Goal: Information Seeking & Learning: Check status

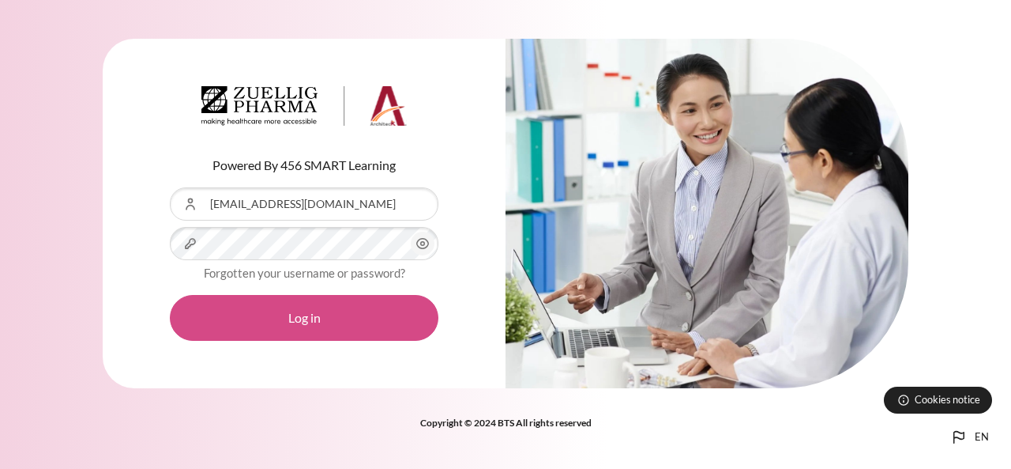
click at [279, 322] on button "Log in" at bounding box center [304, 318] width 269 height 46
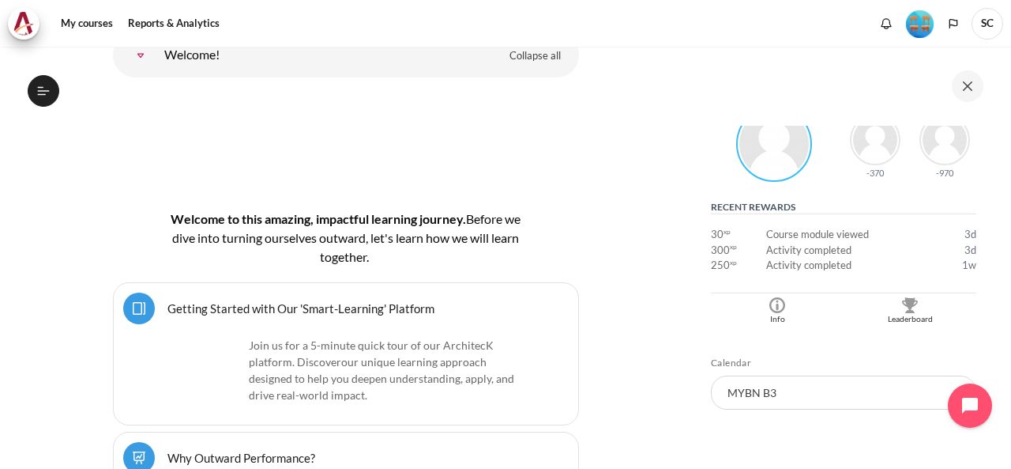
scroll to position [395, 0]
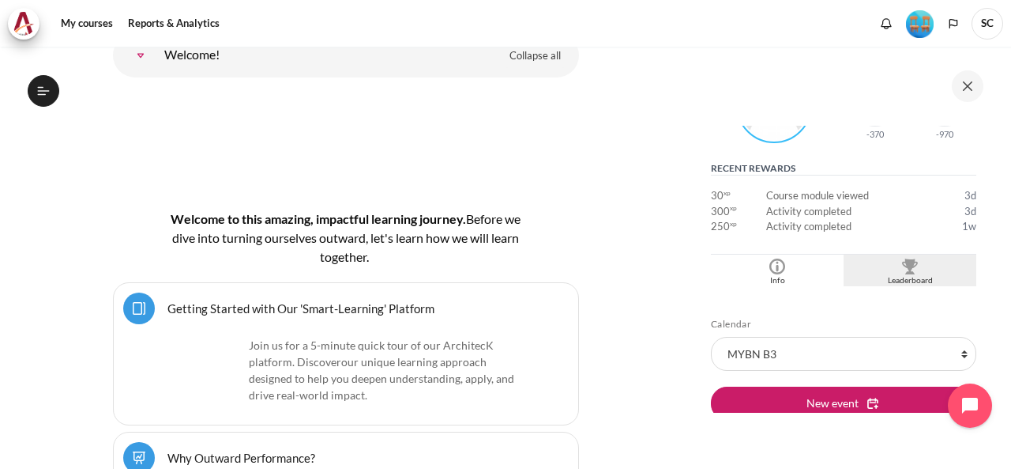
click at [928, 268] on div "Blocks" at bounding box center [910, 266] width 125 height 16
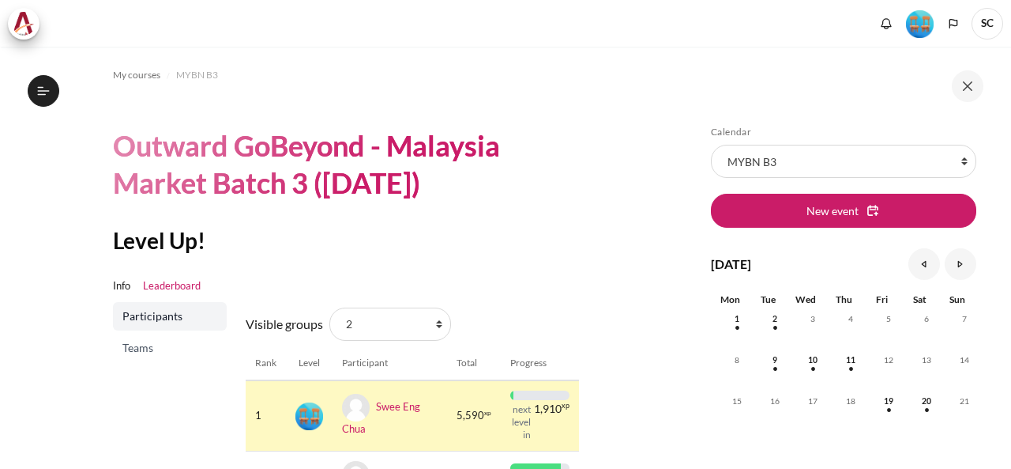
scroll to position [237, 0]
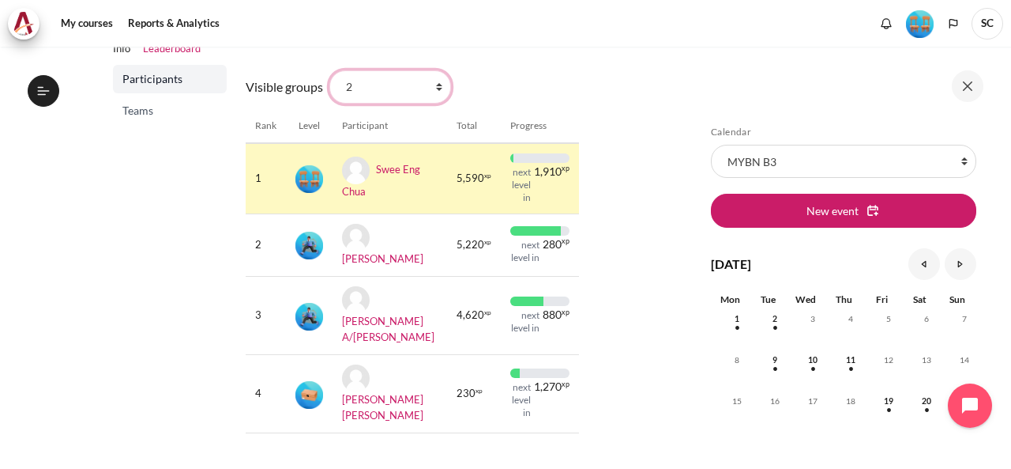
click at [436, 88] on select "All participants 2 1 3 3 4" at bounding box center [390, 86] width 122 height 33
select select "4961"
click at [329, 70] on select "All participants 2 1 3 3 4" at bounding box center [390, 86] width 122 height 33
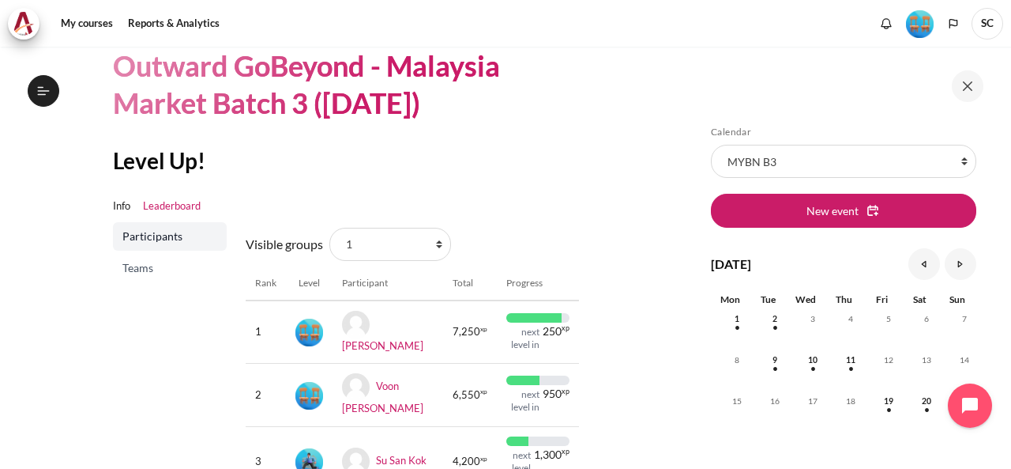
scroll to position [79, 0]
click at [436, 248] on select "All participants 2 1 3 3 4" at bounding box center [390, 244] width 122 height 33
select select "4963"
click at [329, 228] on select "All participants 2 1 3 3 4" at bounding box center [390, 244] width 122 height 33
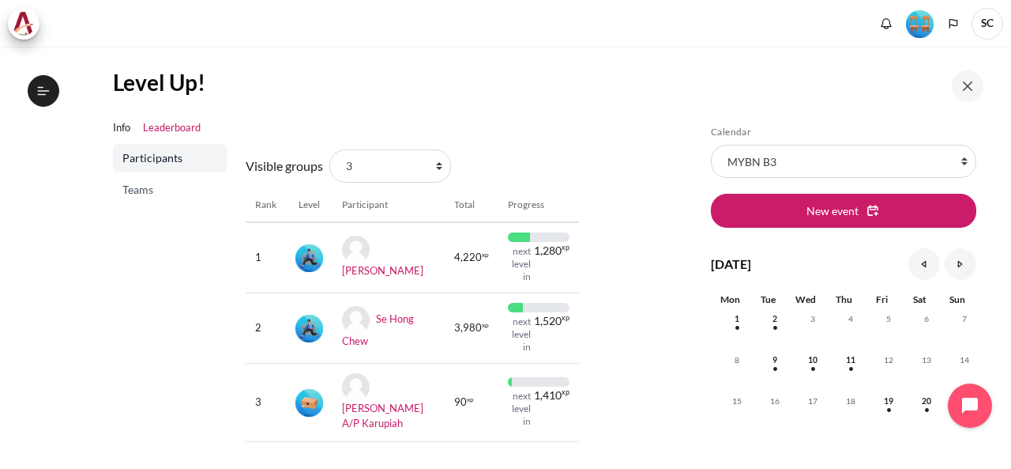
scroll to position [213, 0]
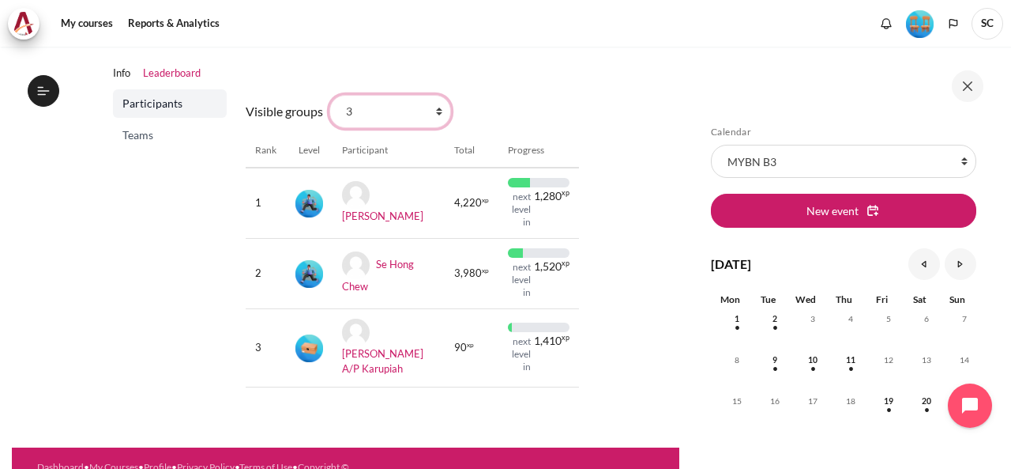
click at [435, 111] on select "All participants 2 1 3 3 4" at bounding box center [390, 111] width 122 height 33
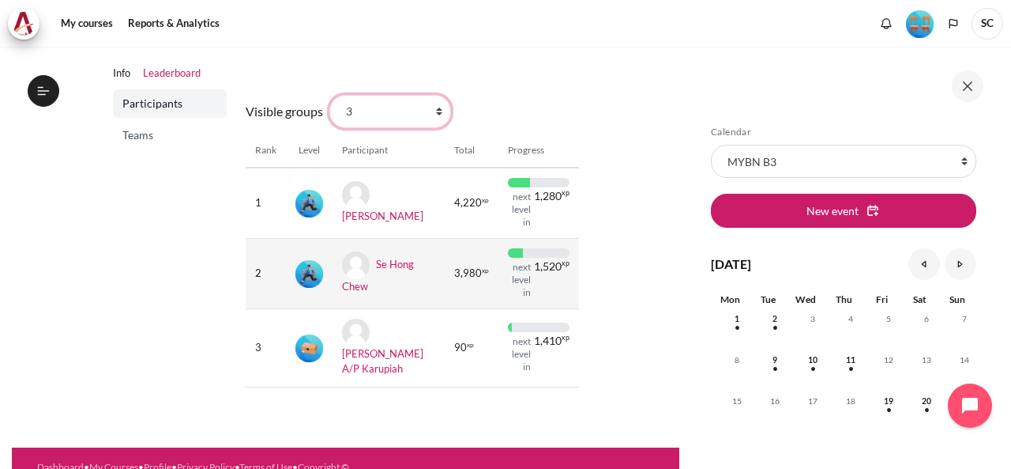
select select "4964"
click at [329, 95] on select "All participants 2 1 3 3 4" at bounding box center [390, 111] width 122 height 33
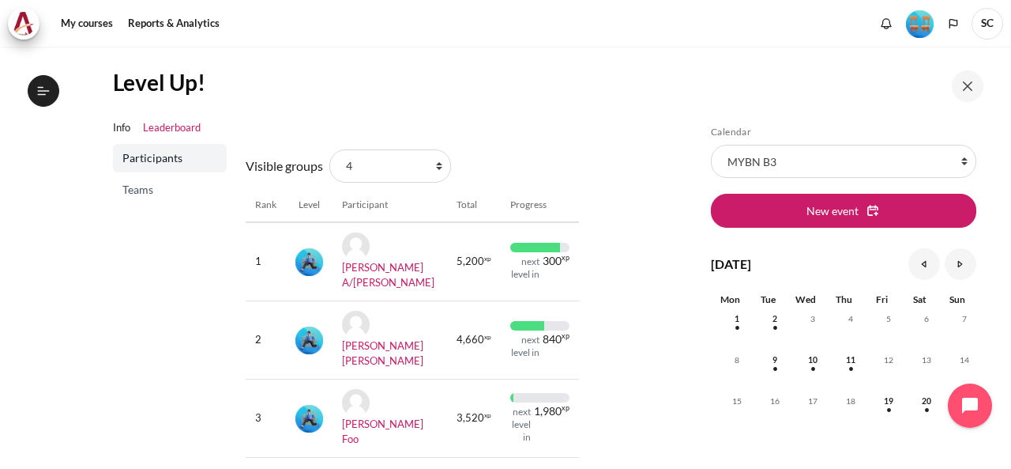
scroll to position [235, 0]
